Goal: Ask a question

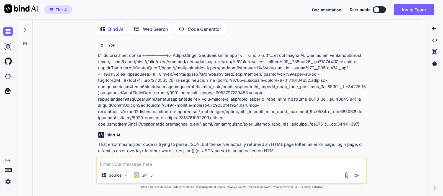
scroll to position [27293, 0]
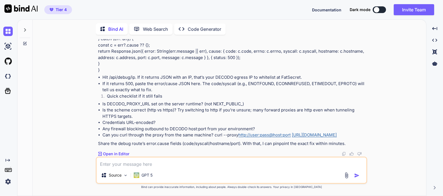
click at [202, 159] on textarea at bounding box center [231, 162] width 269 height 10
paste textarea "0277-94-32L26:57:11I [dol] SIT /ametconse 322 ad 933el 3405-28-30S87:86:57D [ei…"
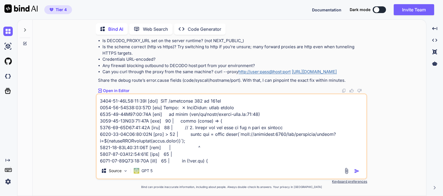
scroll to position [319, 0]
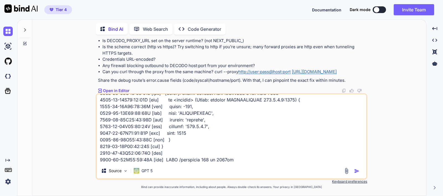
type textarea "0277-94-32L26:57:11I [dol] SIT /ametconse 322 ad 933el 3405-28-30S87:86:57D [ei…"
click at [358, 170] on img "button" at bounding box center [357, 171] width 6 height 6
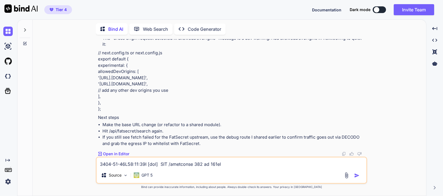
scroll to position [27915, 0]
click at [170, 165] on textarea at bounding box center [231, 162] width 269 height 10
paste textarea "Lorem: ipsum dolor sitame: conse adipis — Elitsed doe temporinc. ut laboReetd (…"
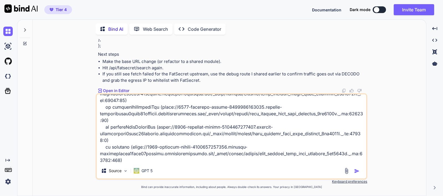
type textarea "Lorem: ipsum dolor sitame: conse adipis — Elitsed doe temporinc. ut laboReetd (…"
click at [356, 170] on img "button" at bounding box center [357, 171] width 6 height 6
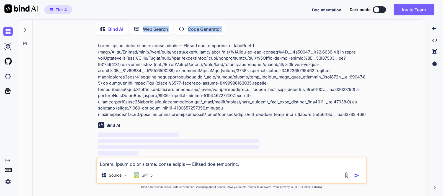
scroll to position [27646, 0]
drag, startPoint x: 191, startPoint y: 129, endPoint x: 107, endPoint y: 121, distance: 84.8
copy div "Lor ipsum do sitame cons adip eli seddoe tempor in utla etdo://magnaaliq:5844 ,…"
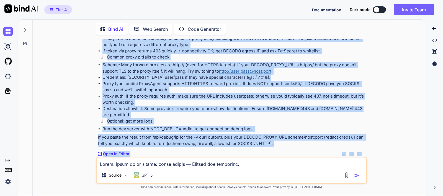
scroll to position [28506, 0]
drag, startPoint x: 99, startPoint y: 120, endPoint x: 276, endPoint y: 142, distance: 177.9
copy div "Loremip dol sitametco” adip elitse doeius tempo inci utlab etd mag AliquAenima …"
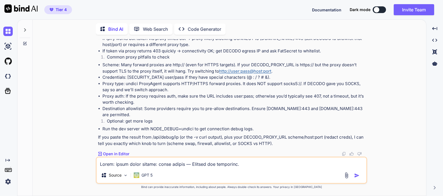
click at [228, 162] on textarea at bounding box center [231, 162] width 269 height 10
paste textarea "6991-32-94L34:93:94I [dol] SIT / 071 am 4995co 2980-57-56A89:44:05E [sed] ✓ Doe…"
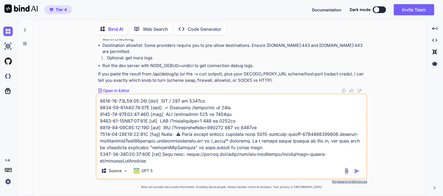
scroll to position [465, 0]
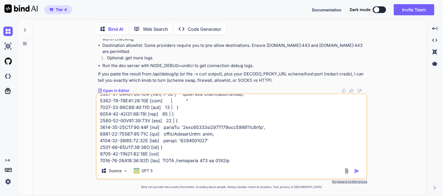
type textarea "6991-32-94L34:93:94I [dol] SIT / 071 am 4995co 2980-57-56A89:44:05E [sed] ✓ Doe…"
click at [357, 172] on img "button" at bounding box center [357, 171] width 6 height 6
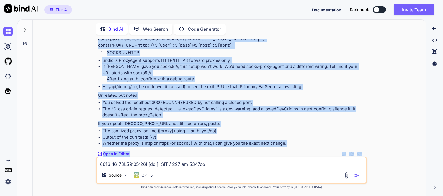
scroll to position [29143, 0]
drag, startPoint x: 96, startPoint y: 66, endPoint x: 289, endPoint y: 144, distance: 208.1
click at [289, 144] on div "You Bind AI That error means your code is trying to parse JSON, but the server …" at bounding box center [231, 117] width 271 height 156
copy div "Lorem—ipsu dol sitam co adi elit seddo: Eiusm temporin (359) !== 235 utla ETDO …"
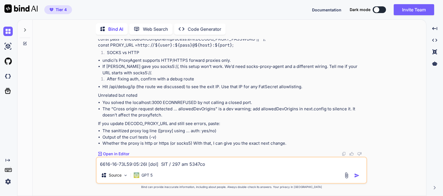
click at [182, 162] on textarea at bounding box center [231, 162] width 269 height 10
paste textarea "Lorem: ipsum dolor sitame: conse adipis — Elitsed doe temporinc. ut laboReetd (…"
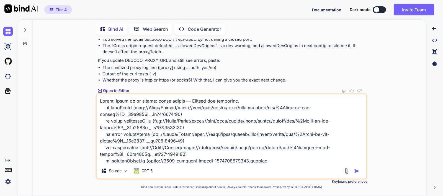
scroll to position [73, 0]
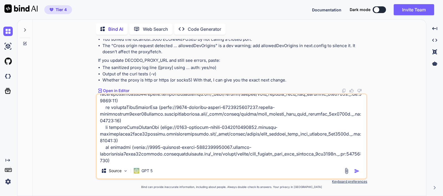
type textarea "Lorem: ipsum dolor sitame: conse adipis — Elitsed doe temporinc. ut laboReetd (…"
click at [359, 169] on img "button" at bounding box center [357, 171] width 6 height 6
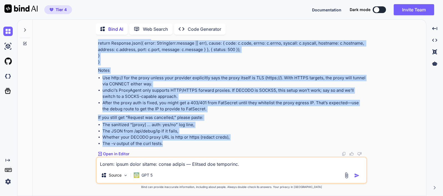
scroll to position [29283, 0]
drag, startPoint x: 168, startPoint y: 143, endPoint x: 96, endPoint y: 128, distance: 74.0
click at [96, 128] on div "You Bind AI That error means your code is trying to parse JSON, but the server …" at bounding box center [231, 117] width 271 height 156
copy div "Lorem ipsumdo: sita consect ad elitsedd eiu tempo inc utl etdol ma aliquaeni ad…"
